Goal: Check status: Check status

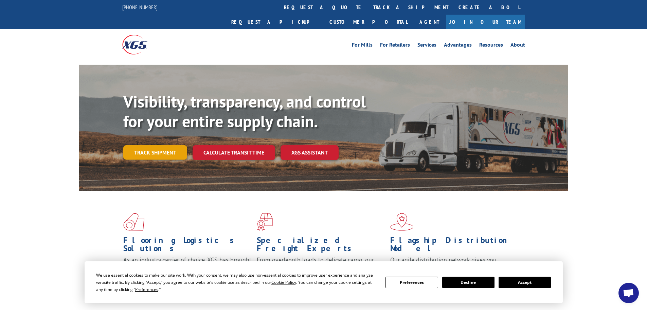
click at [160, 145] on link "Track shipment" at bounding box center [155, 152] width 64 height 14
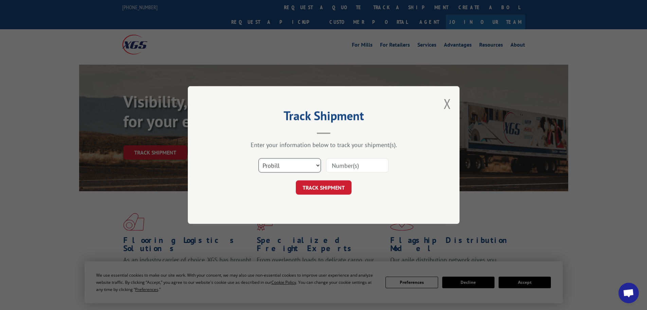
click at [276, 169] on select "Select category... Probill BOL PO" at bounding box center [290, 165] width 63 height 14
click at [259, 158] on select "Select category... Probill BOL PO" at bounding box center [290, 165] width 63 height 14
click at [366, 168] on input at bounding box center [357, 165] width 63 height 14
paste input "15472440"
type input "15472440"
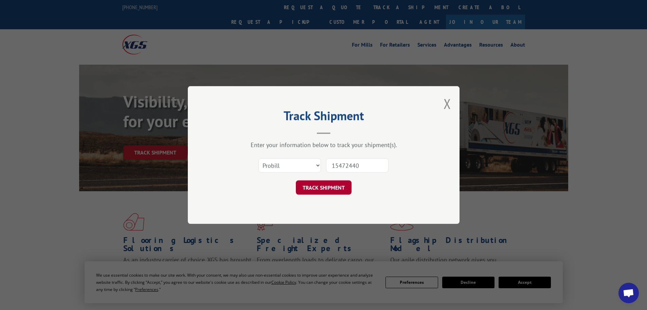
click at [344, 181] on button "TRACK SHIPMENT" at bounding box center [324, 187] width 56 height 14
